Goal: Information Seeking & Learning: Learn about a topic

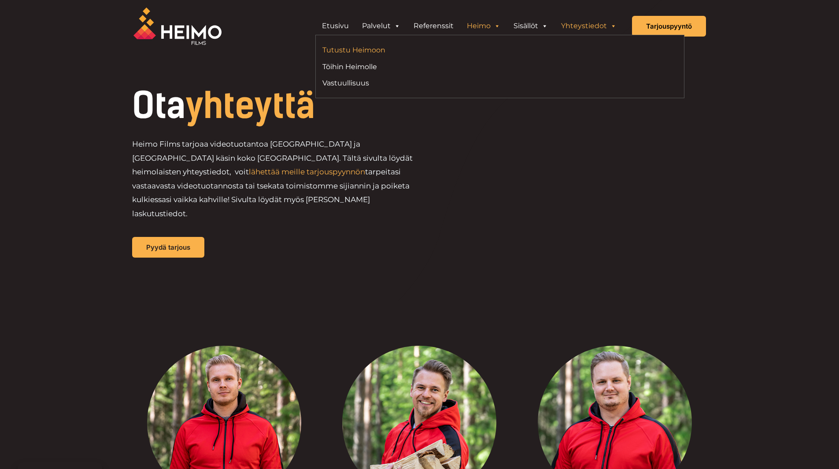
click at [365, 49] on link "Tutustu Heimoon" at bounding box center [407, 50] width 171 height 12
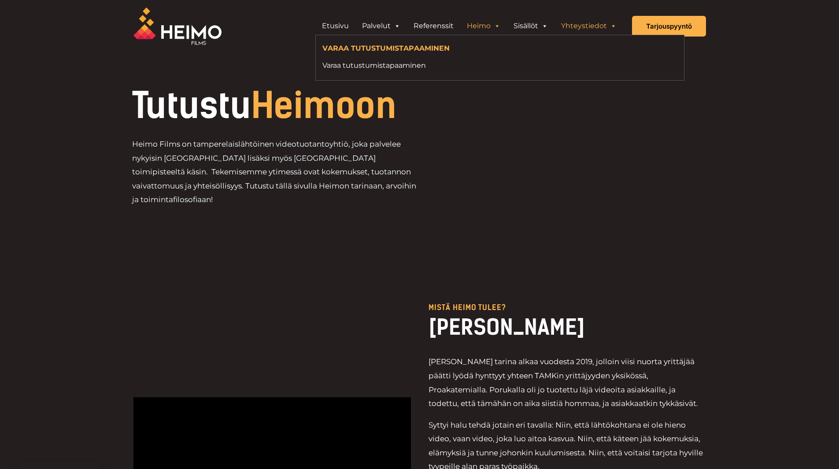
click at [607, 28] on link "Yhteystiedot" at bounding box center [588, 26] width 69 height 18
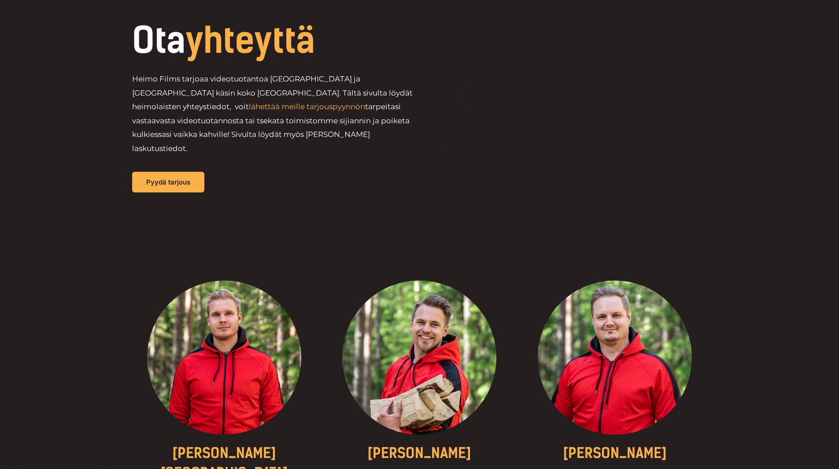
scroll to position [220, 0]
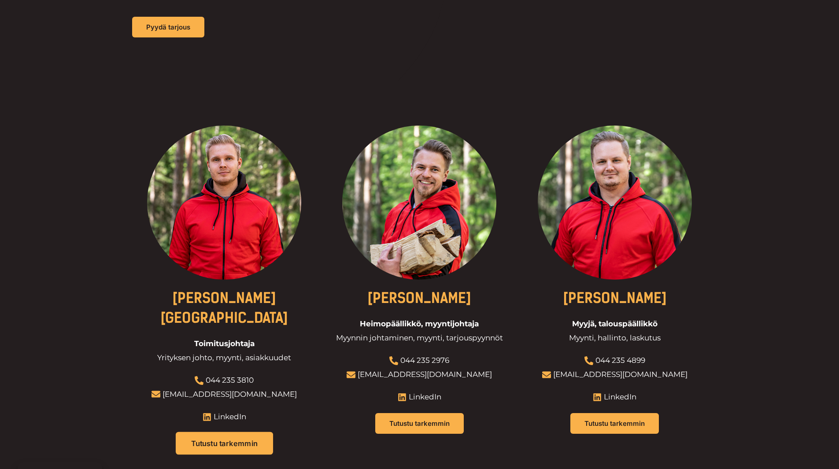
click at [221, 439] on span "Tutustu tarkemmin" at bounding box center [224, 442] width 66 height 7
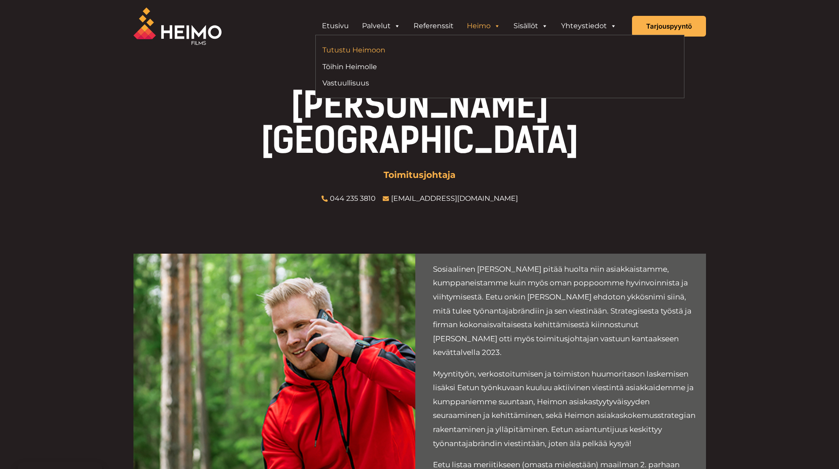
click at [370, 55] on link "Tutustu Heimoon" at bounding box center [407, 50] width 171 height 12
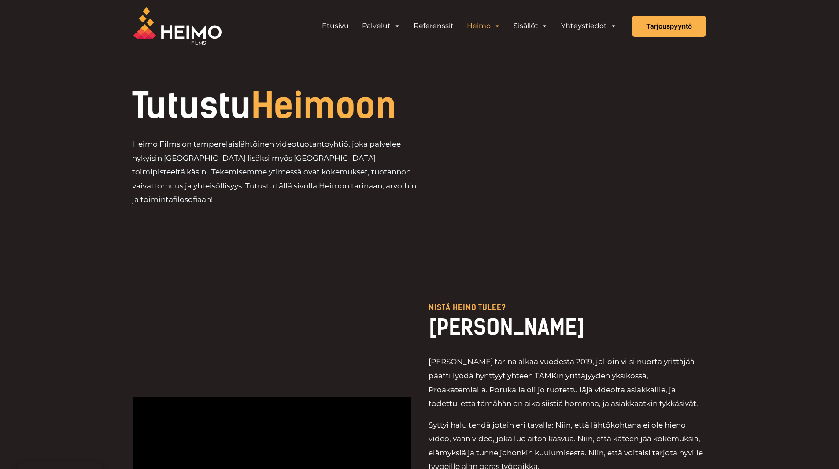
click at [191, 34] on img at bounding box center [177, 25] width 88 height 37
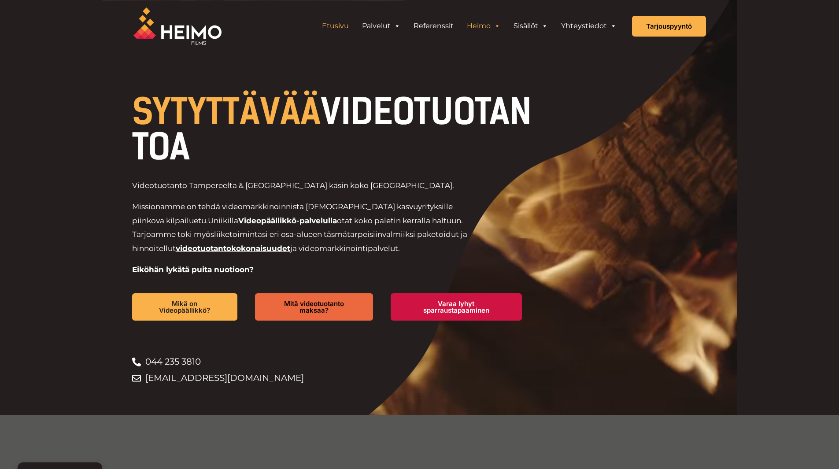
click at [491, 30] on link "Heimo" at bounding box center [483, 26] width 47 height 18
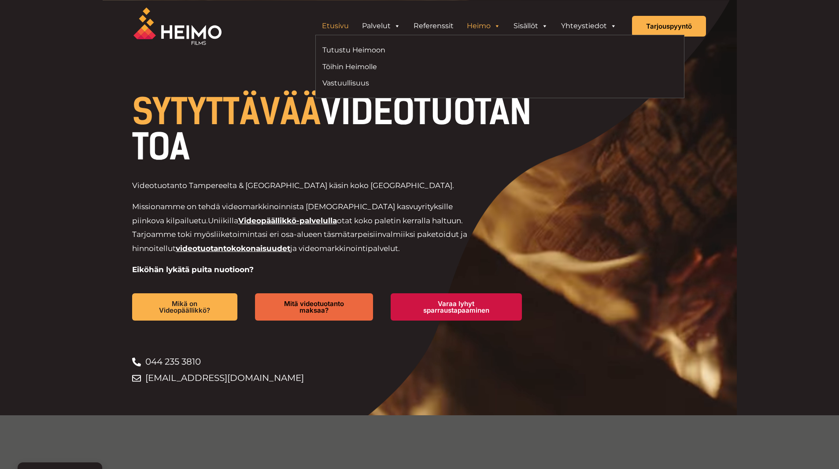
click at [472, 26] on link "Heimo" at bounding box center [483, 26] width 47 height 18
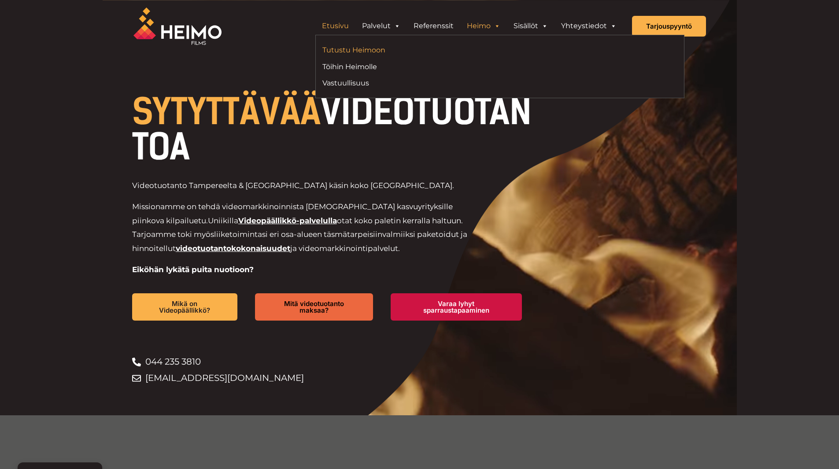
click at [349, 48] on link "Tutustu Heimoon" at bounding box center [407, 50] width 171 height 12
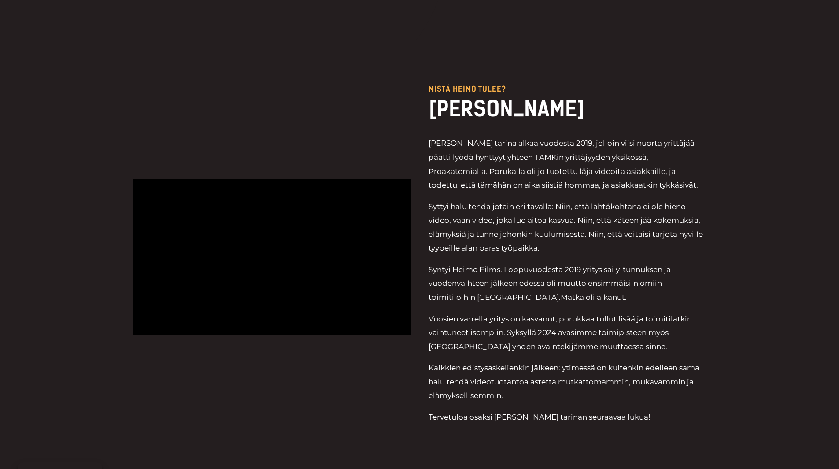
scroll to position [220, 0]
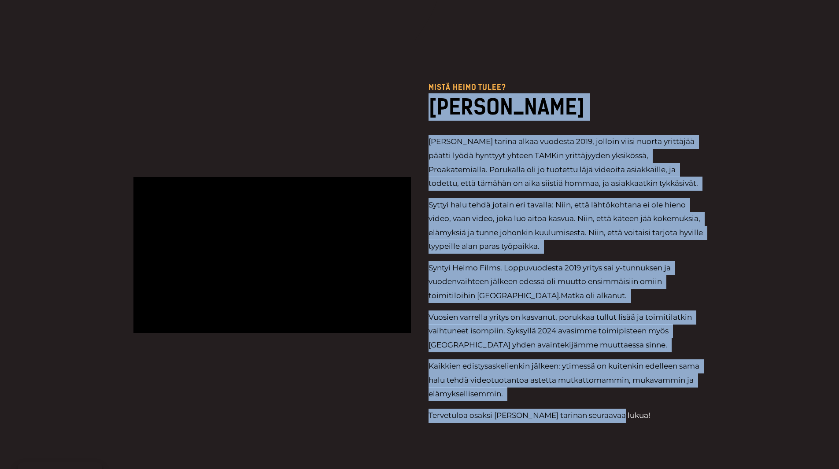
drag, startPoint x: 632, startPoint y: 415, endPoint x: 431, endPoint y: 125, distance: 352.8
click at [431, 125] on div "Mistä heimo tulee? HEIMON TARINA Heimon tarina alkaa vuodesta 2019, jolloin vii…" at bounding box center [566, 255] width 277 height 343
copy div "HEIMON TARINA Heimon tarina alkaa vuodesta 2019, jolloin viisi nuorta yrittäjää…"
